Goal: Transaction & Acquisition: Download file/media

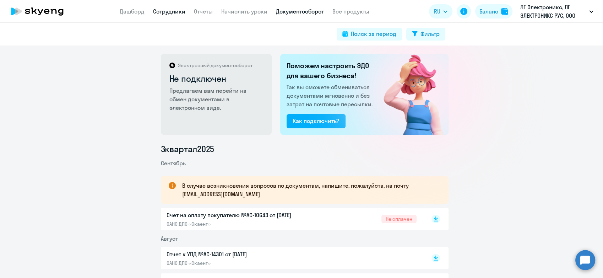
click at [180, 9] on link "Сотрудники" at bounding box center [169, 11] width 32 height 7
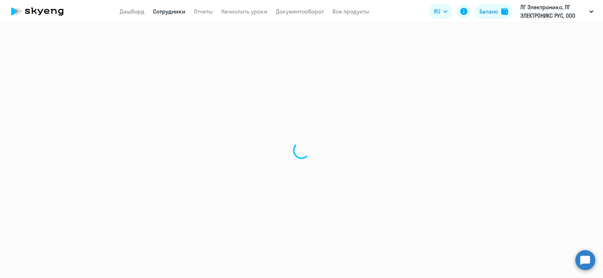
select select "30"
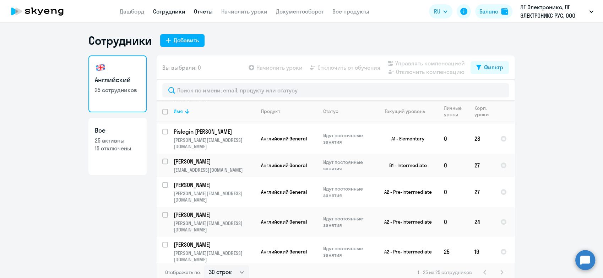
click at [208, 9] on link "Отчеты" at bounding box center [203, 11] width 19 height 7
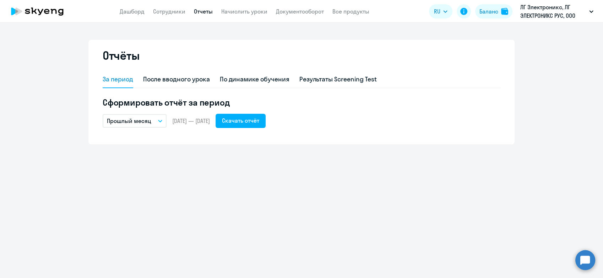
click at [157, 120] on button "Прошлый месяц" at bounding box center [135, 121] width 64 height 14
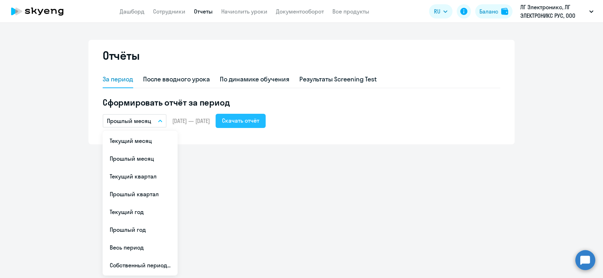
click at [259, 118] on div "Скачать отчёт" at bounding box center [240, 120] width 37 height 9
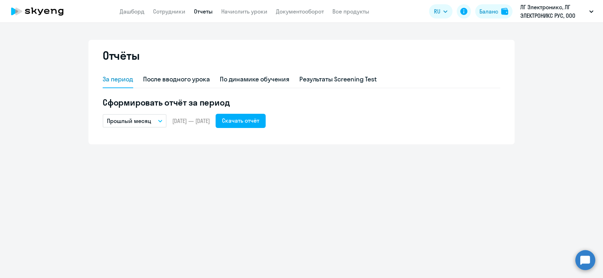
click at [308, 237] on div "Отчёты За период После вводного урока По динамике обучения Результаты Screening…" at bounding box center [301, 150] width 603 height 255
